Goal: Transaction & Acquisition: Subscribe to service/newsletter

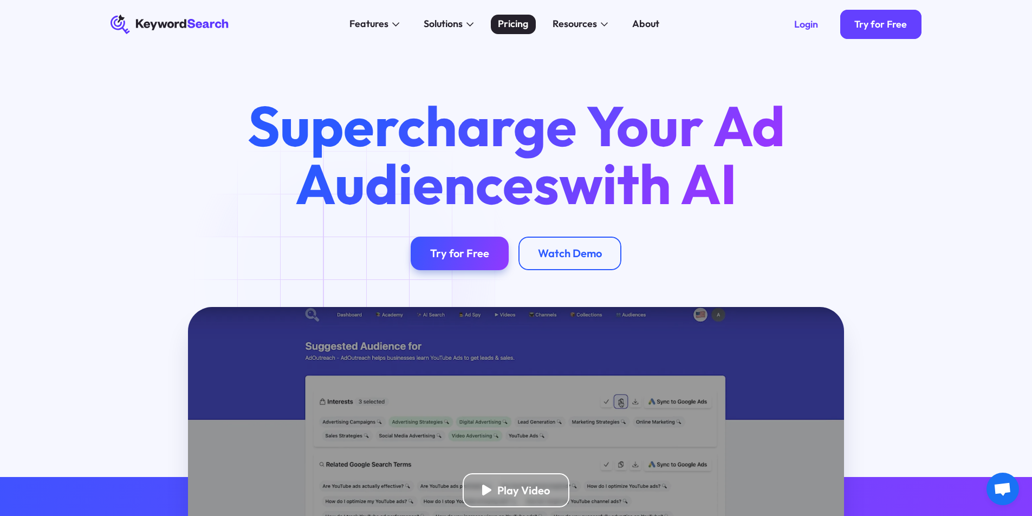
click at [508, 27] on div "Pricing" at bounding box center [513, 24] width 30 height 15
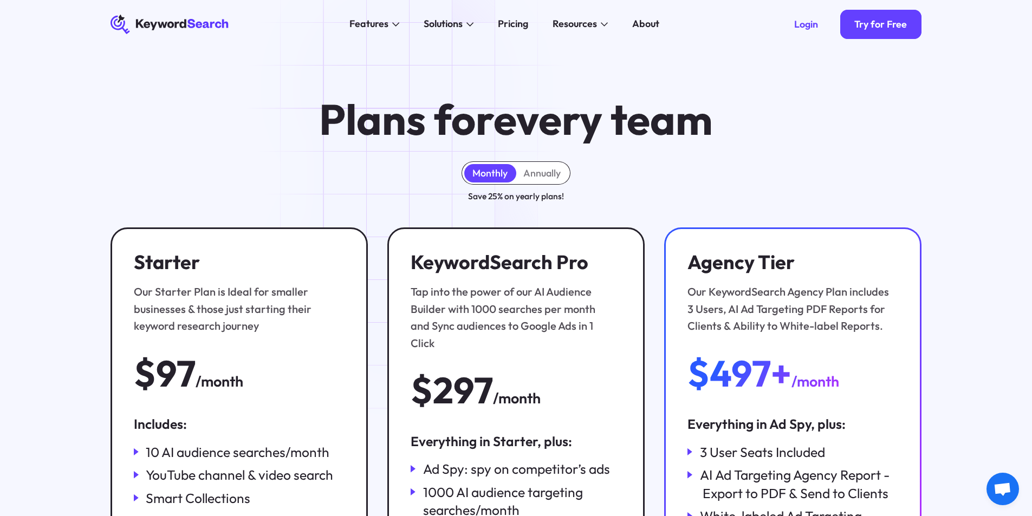
click at [410, 88] on div "Plans for every team Monthly Annually Save 25% on yearly plans! Starter Our Sta…" at bounding box center [516, 369] width 1032 height 640
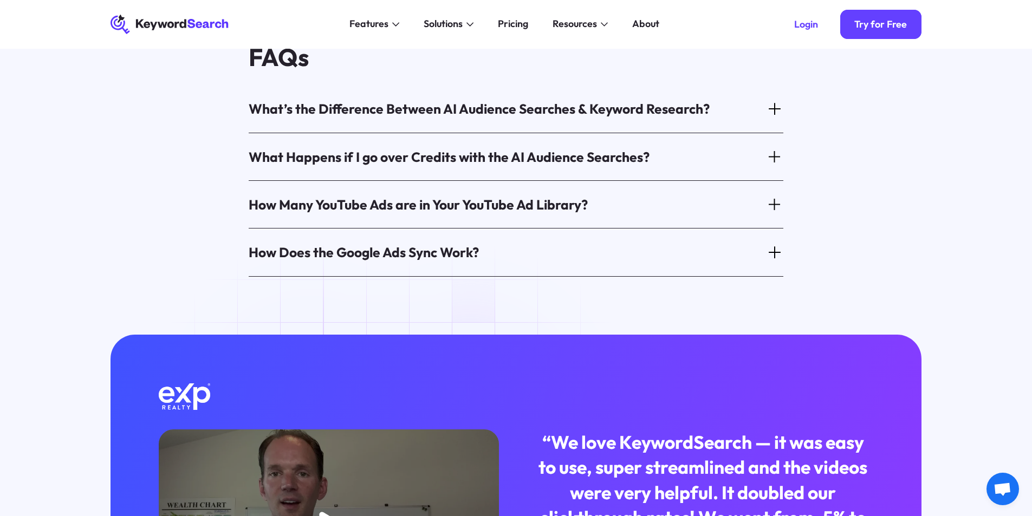
scroll to position [323, 0]
